Goal: Transaction & Acquisition: Book appointment/travel/reservation

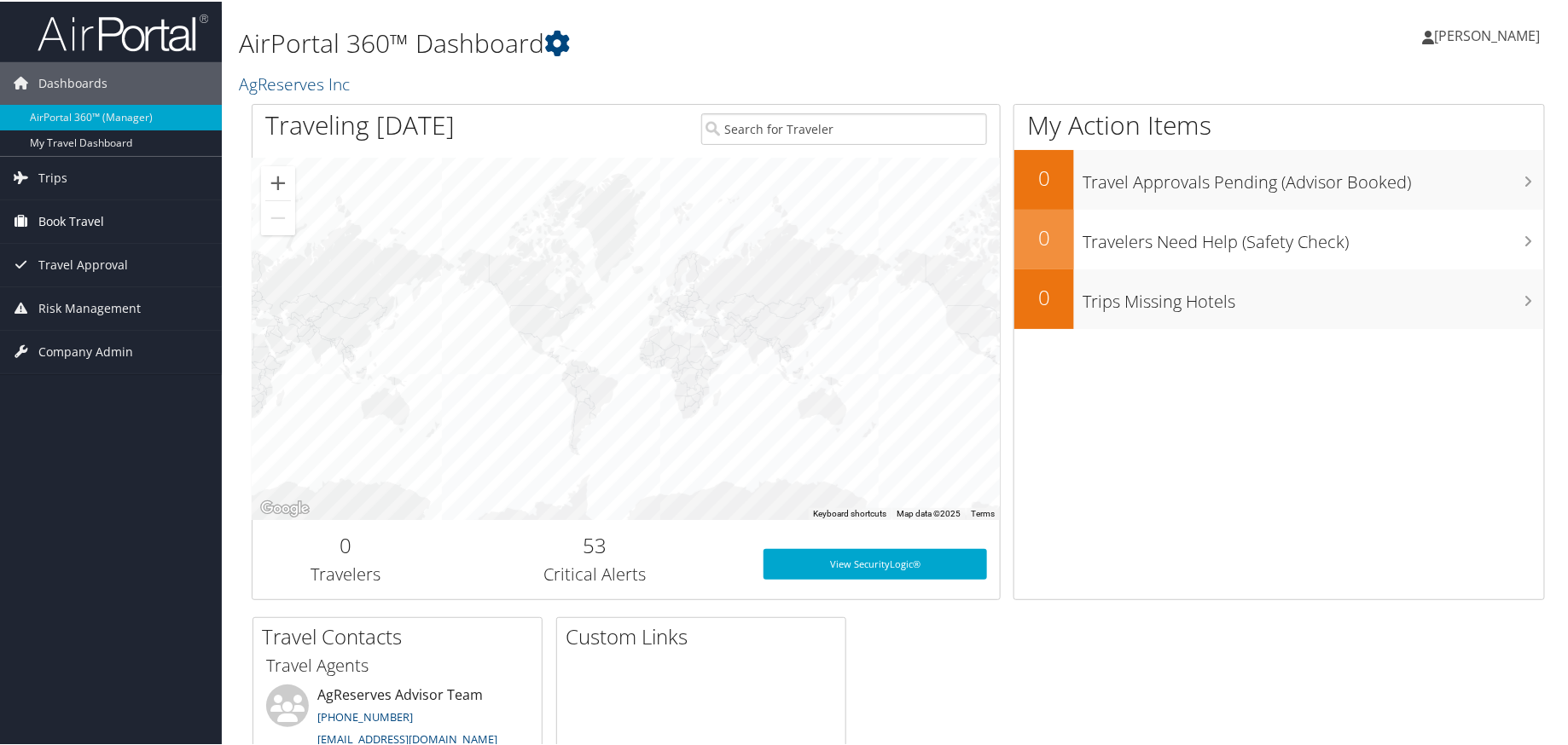
click at [68, 218] on span "Book Travel" at bounding box center [71, 220] width 65 height 43
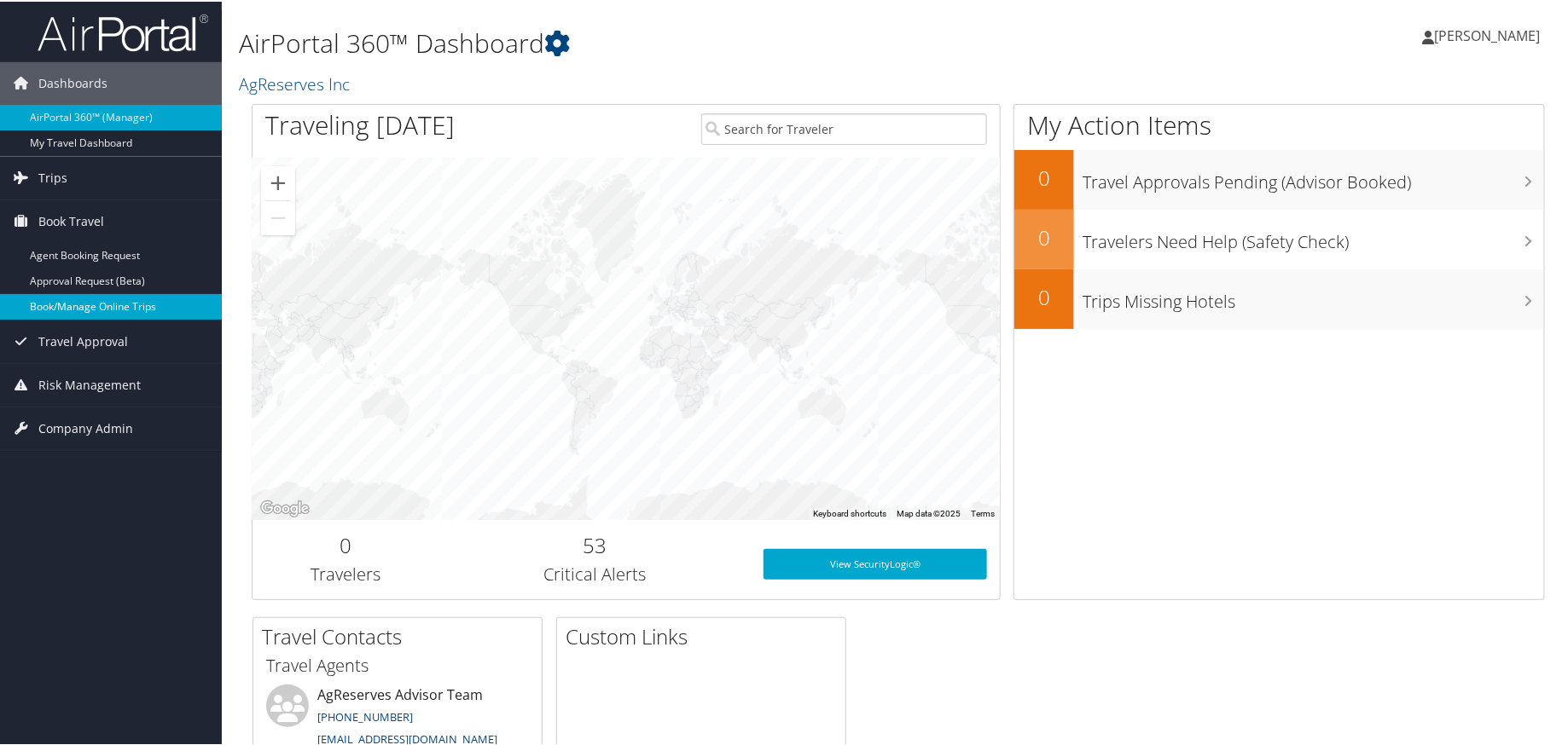
click at [73, 310] on link "Book/Manage Online Trips" at bounding box center [111, 305] width 222 height 25
